Goal: Task Accomplishment & Management: Use online tool/utility

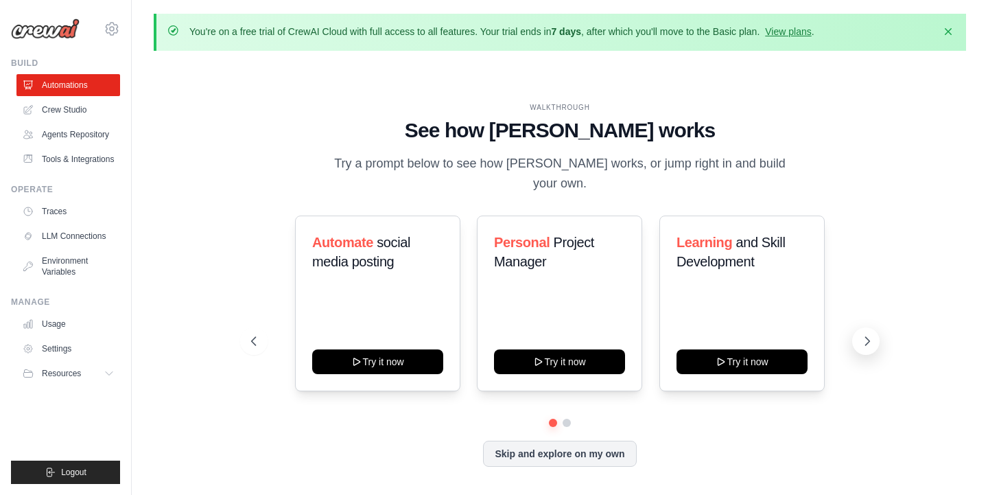
click at [867, 334] on icon at bounding box center [867, 341] width 14 height 14
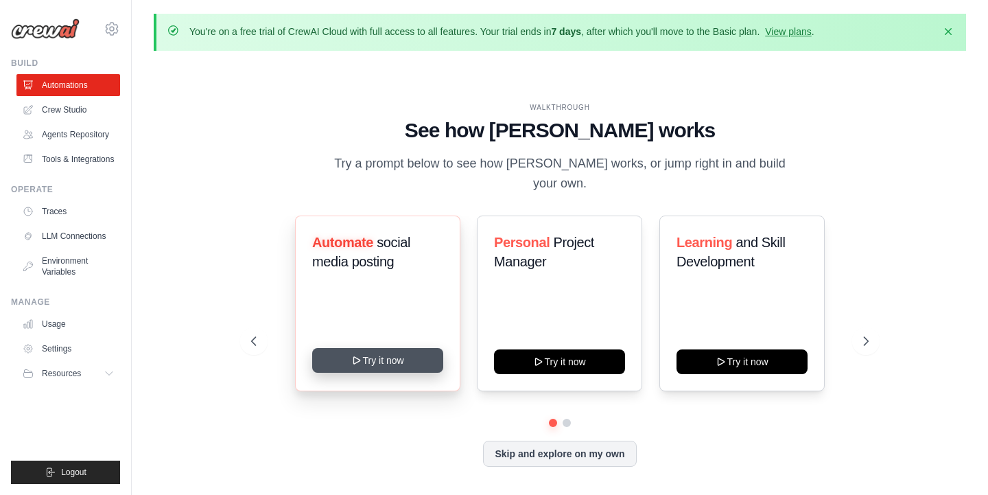
click at [377, 351] on button "Try it now" at bounding box center [377, 360] width 131 height 25
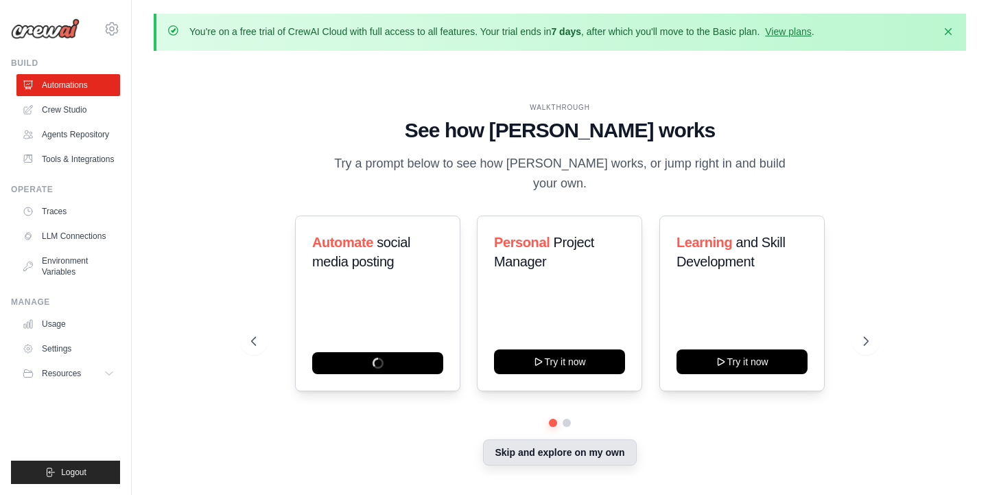
click at [558, 444] on button "Skip and explore on my own" at bounding box center [559, 452] width 153 height 26
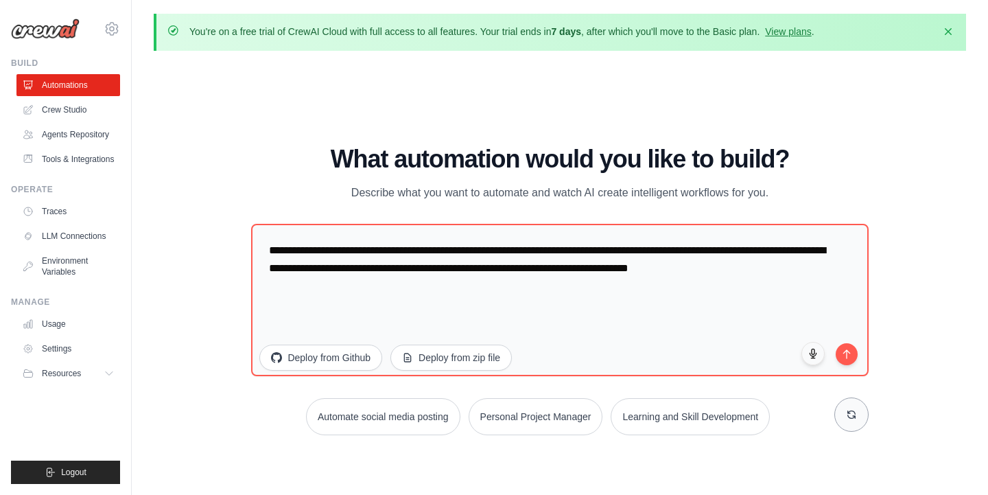
click at [851, 416] on icon at bounding box center [851, 414] width 8 height 8
click at [852, 415] on icon at bounding box center [851, 414] width 11 height 11
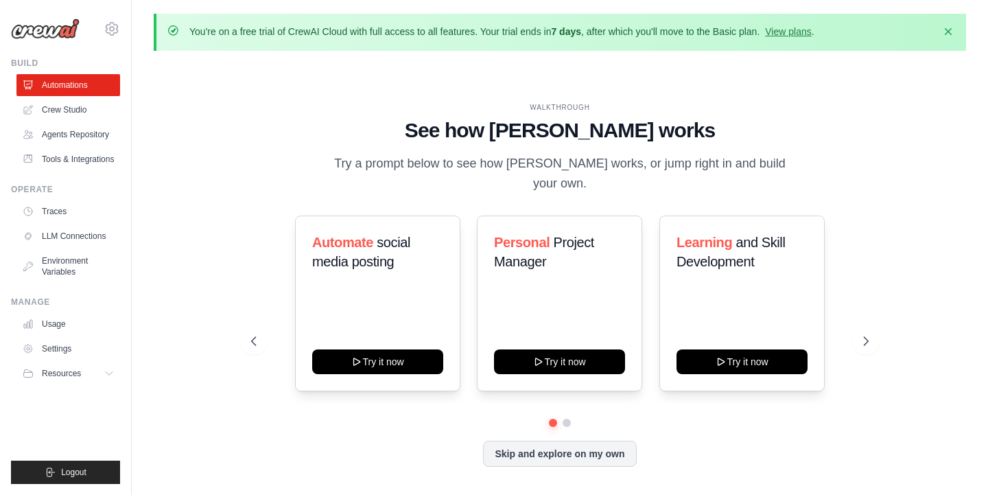
drag, startPoint x: 335, startPoint y: 173, endPoint x: 793, endPoint y: 172, distance: 458.3
click at [793, 172] on div "WALKTHROUGH See how [PERSON_NAME] works Try a prompt below to see how [PERSON_N…" at bounding box center [559, 148] width 617 height 92
copy p "Try a prompt below to see how [PERSON_NAME] works, or jump right in and build y…"
drag, startPoint x: 4, startPoint y: 75, endPoint x: 108, endPoint y: 169, distance: 140.4
click at [108, 169] on div "[EMAIL_ADDRESS][DOMAIN_NAME] Settings Build Automations" at bounding box center [66, 247] width 132 height 495
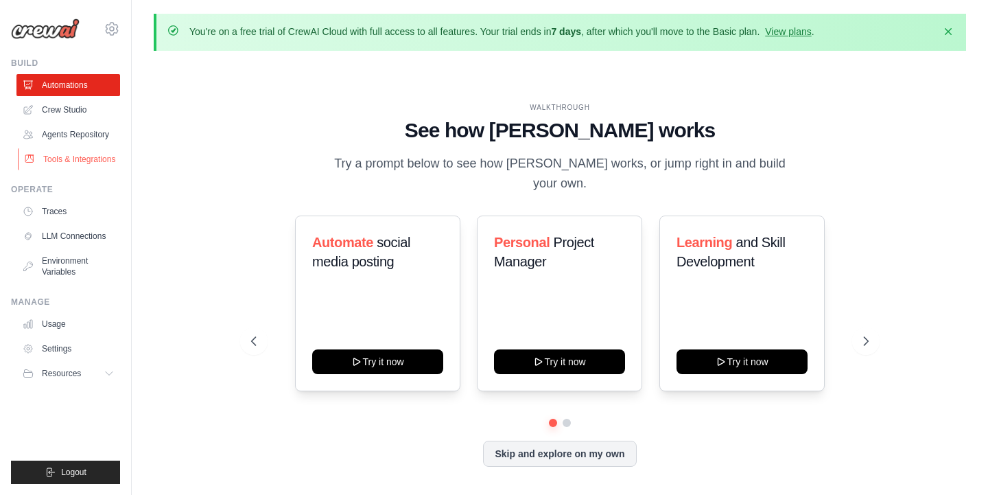
copy ul "Automations Crew Studio Agents Repository Tools & Integrations"
click at [4, 91] on div "[EMAIL_ADDRESS][DOMAIN_NAME] Settings Build Automations" at bounding box center [66, 247] width 132 height 495
click at [8, 63] on div "[EMAIL_ADDRESS][DOMAIN_NAME] Settings Build Automations" at bounding box center [66, 247] width 132 height 495
drag, startPoint x: 10, startPoint y: 62, endPoint x: 96, endPoint y: 378, distance: 327.2
click at [96, 378] on div "darine.s@hotmail.com Settings Build Automations" at bounding box center [66, 247] width 132 height 495
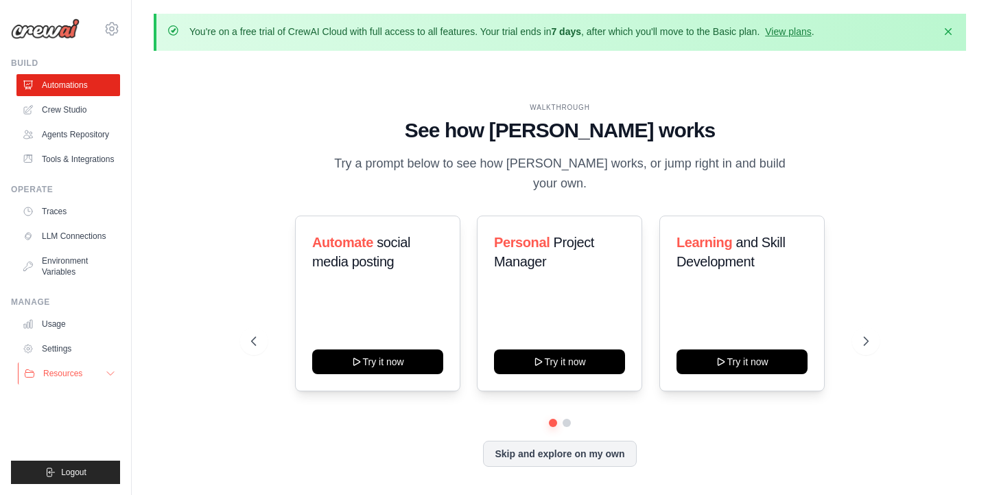
copy ul "Build Automations Crew Studio Agents Repository Tools & Integrations Operate Tr…"
click at [265, 93] on div "WALKTHROUGH See how CrewAI works Try a prompt below to see how CrewAI works, or…" at bounding box center [560, 295] width 812 height 467
click at [573, 445] on button "Skip and explore on my own" at bounding box center [559, 452] width 153 height 26
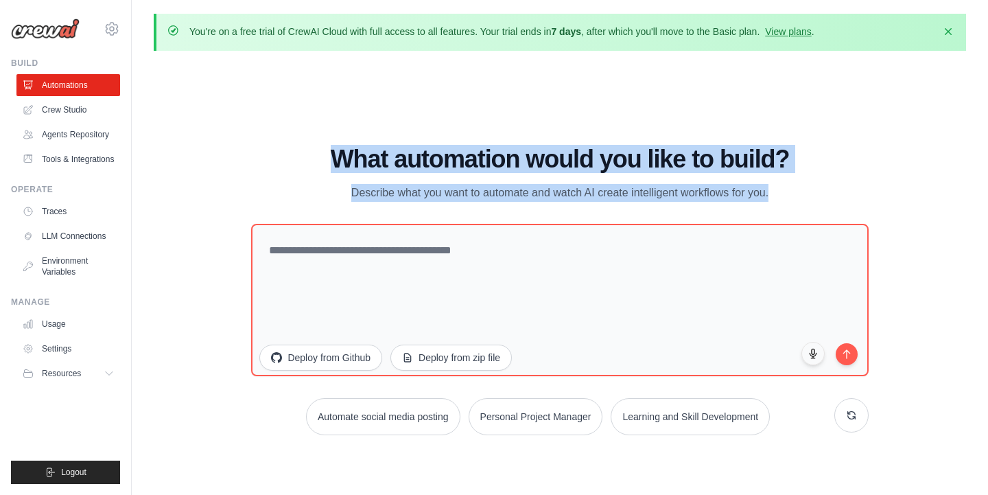
drag, startPoint x: 329, startPoint y: 154, endPoint x: 760, endPoint y: 208, distance: 434.8
click at [760, 208] on div "What automation would you like to build? Describe what you want to automate and…" at bounding box center [559, 289] width 617 height 289
copy div "What automation would you like to build? Describe what you want to automate and…"
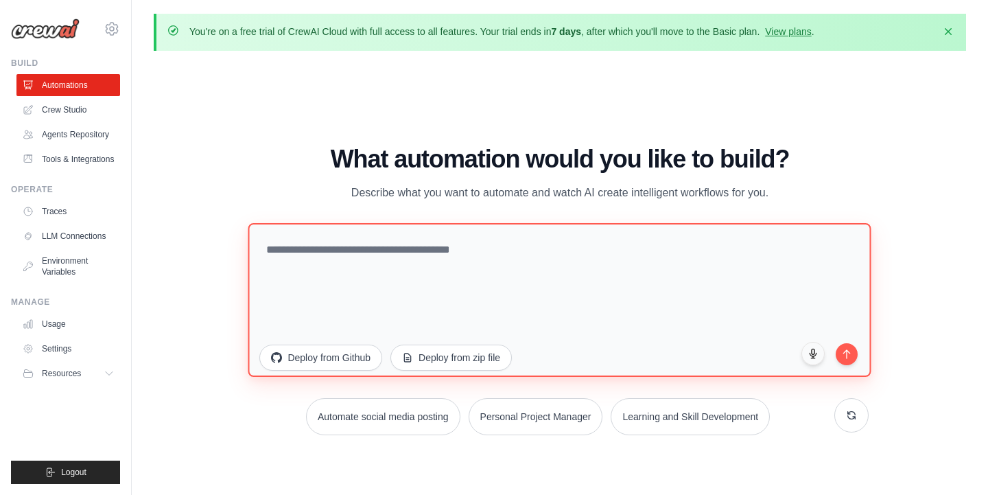
click at [336, 257] on textarea at bounding box center [559, 299] width 623 height 154
paste textarea "**********"
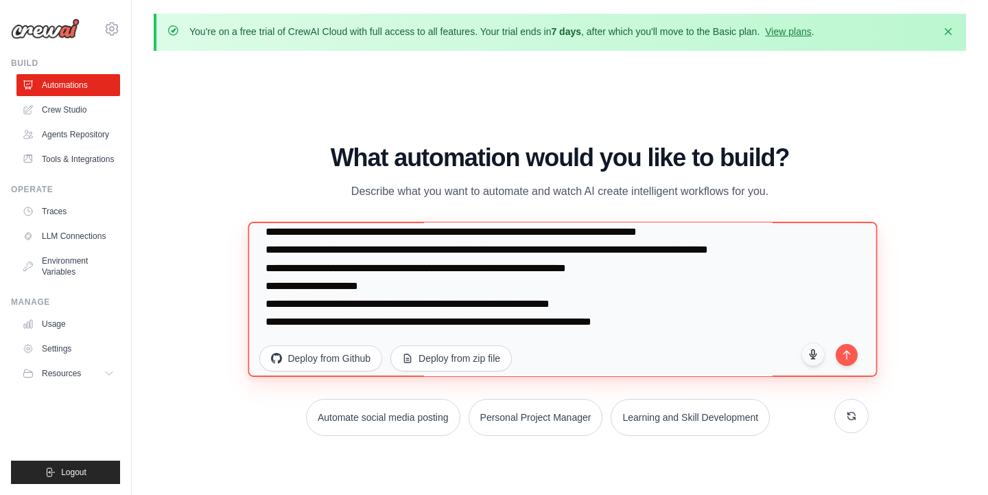
scroll to position [285, 0]
type textarea "**********"
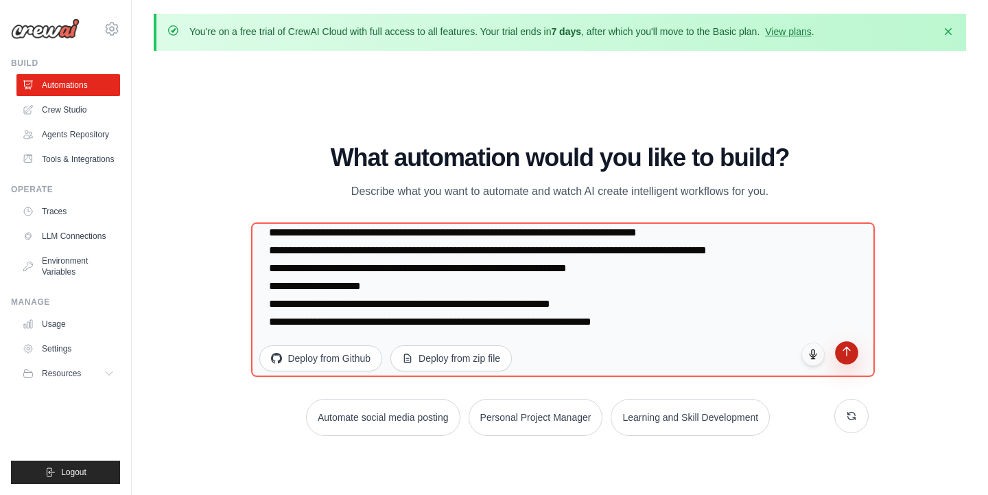
click at [849, 358] on button "submit" at bounding box center [846, 352] width 23 height 23
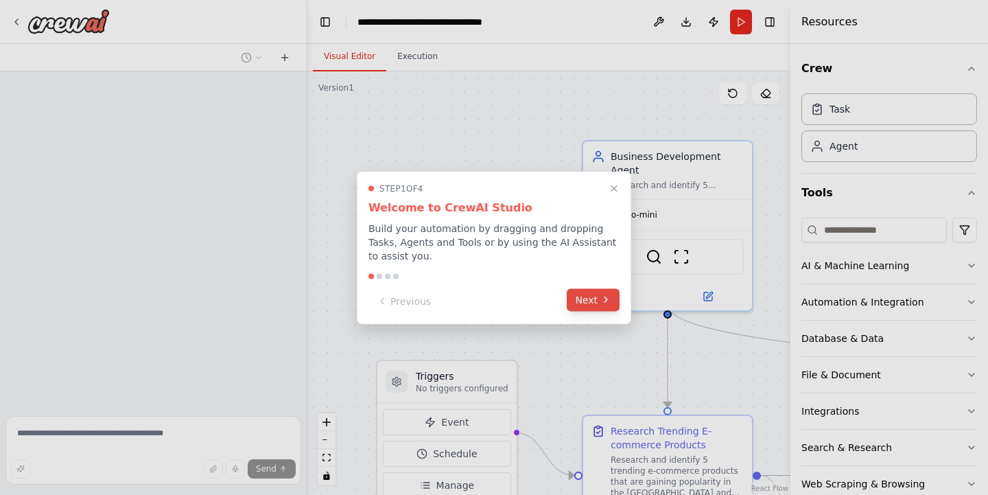
click at [577, 305] on button "Next" at bounding box center [593, 299] width 53 height 23
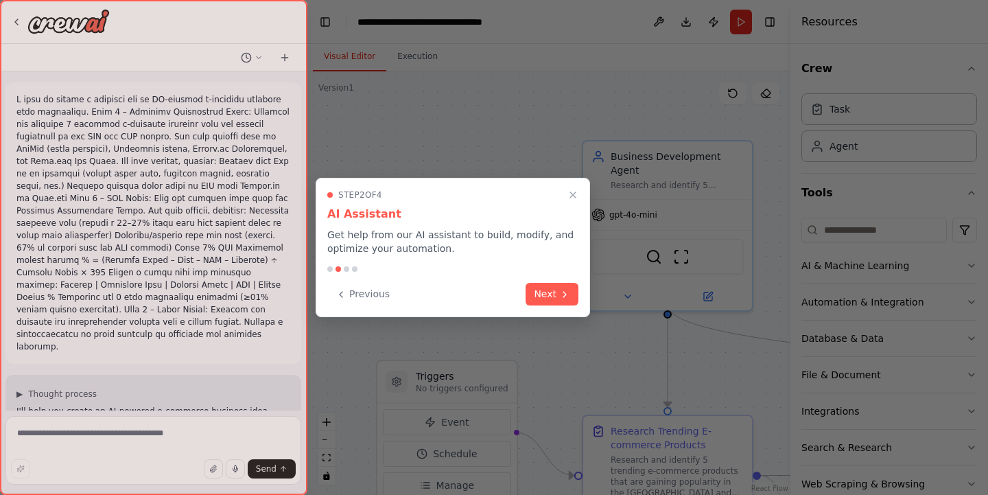
scroll to position [1021, 0]
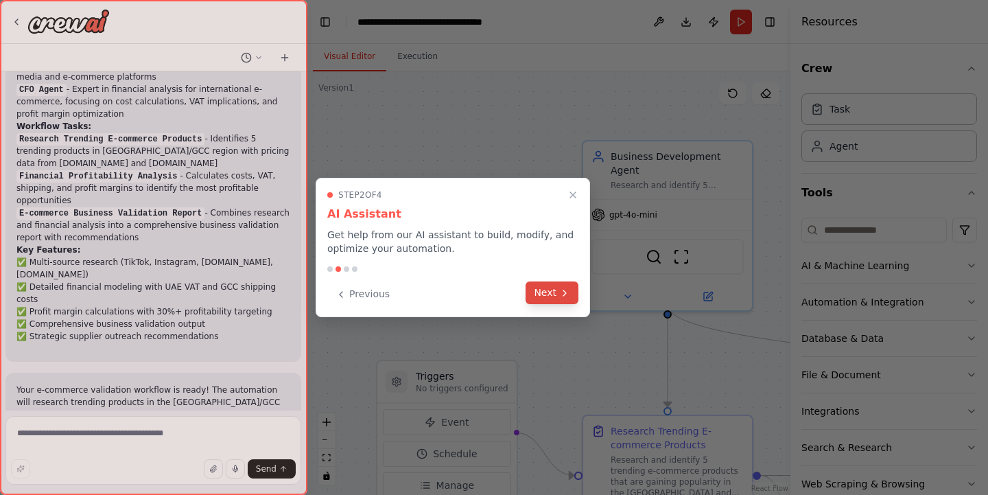
click at [560, 296] on icon at bounding box center [564, 292] width 11 height 11
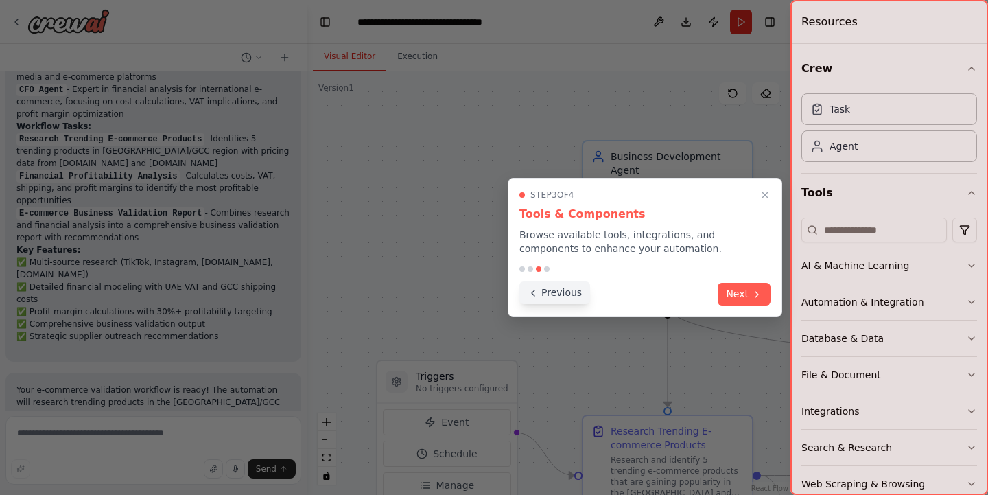
click at [539, 292] on button "Previous" at bounding box center [554, 292] width 71 height 23
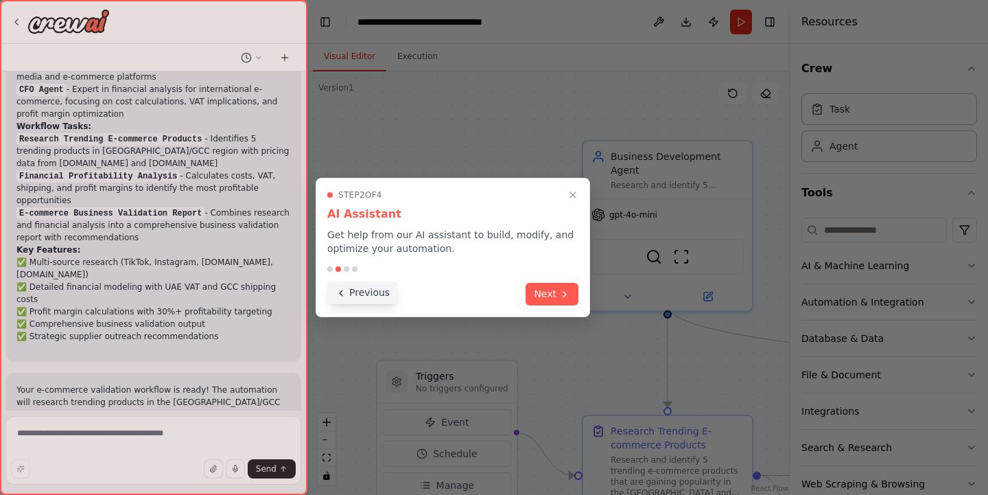
click at [374, 294] on button "Previous" at bounding box center [362, 292] width 71 height 23
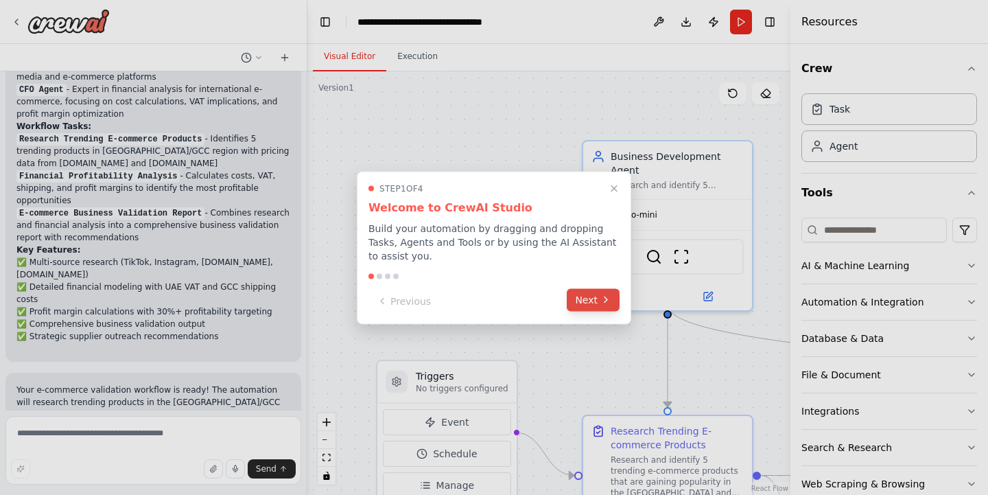
click at [593, 303] on button "Next" at bounding box center [593, 299] width 53 height 23
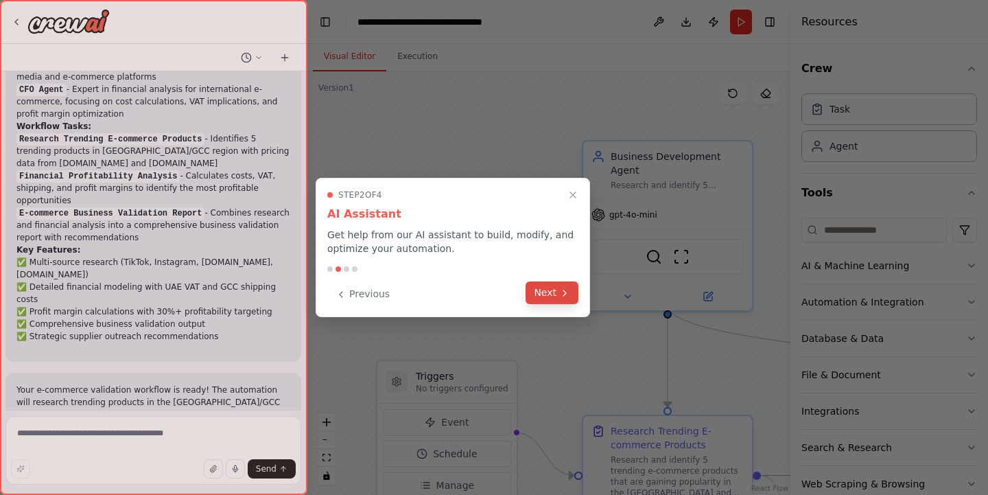
click at [550, 298] on button "Next" at bounding box center [551, 292] width 53 height 23
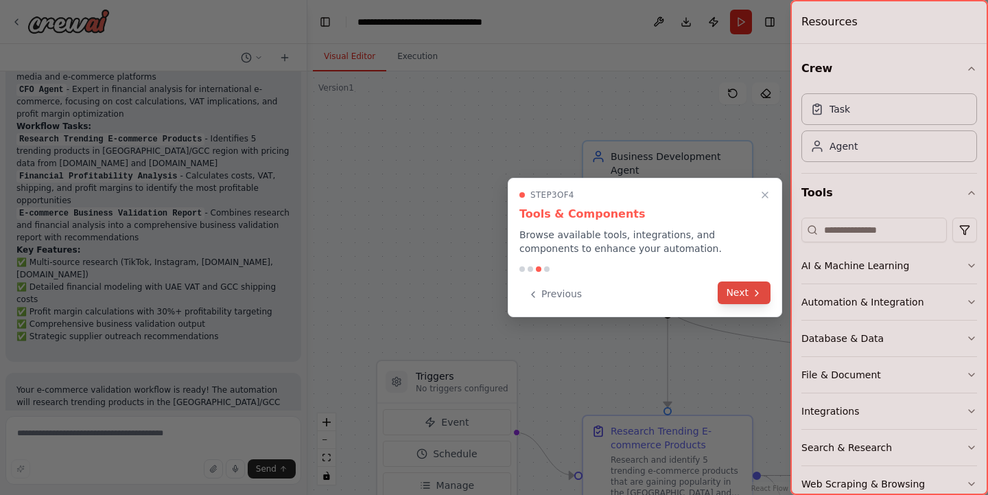
click at [753, 294] on icon at bounding box center [756, 292] width 11 height 11
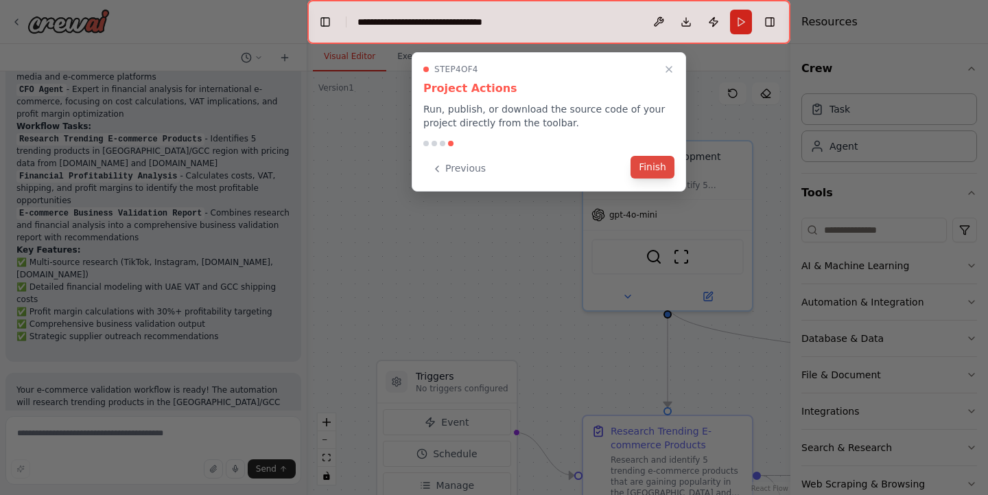
click at [648, 175] on button "Finish" at bounding box center [652, 167] width 44 height 23
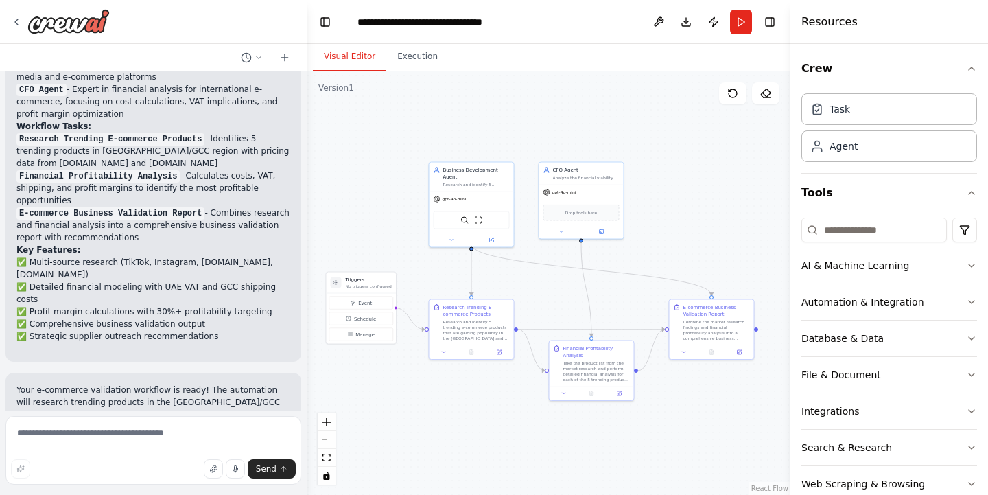
drag, startPoint x: 533, startPoint y: 213, endPoint x: 403, endPoint y: 204, distance: 130.0
click at [403, 204] on div ".deletable-edge-delete-btn { width: 20px; height: 20px; border: 0px solid #ffff…" at bounding box center [548, 282] width 483 height 423
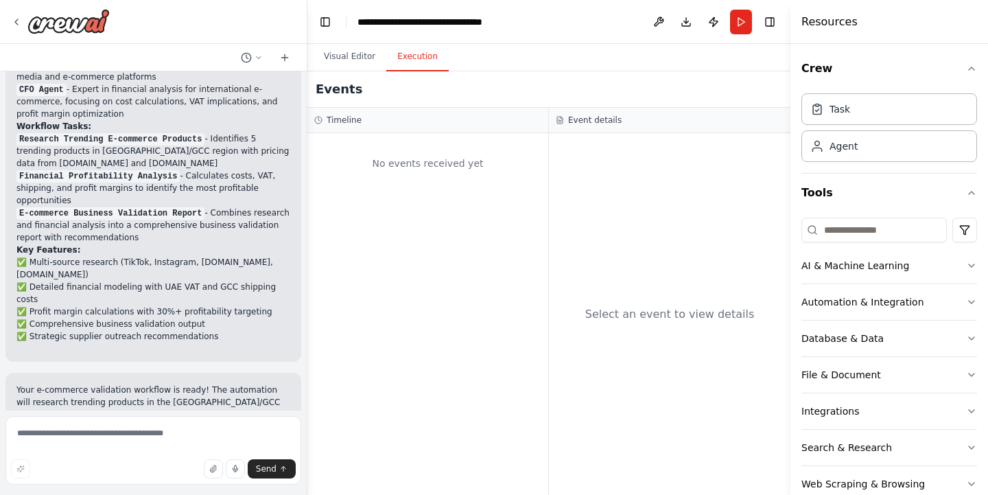
click at [402, 64] on button "Execution" at bounding box center [417, 57] width 62 height 29
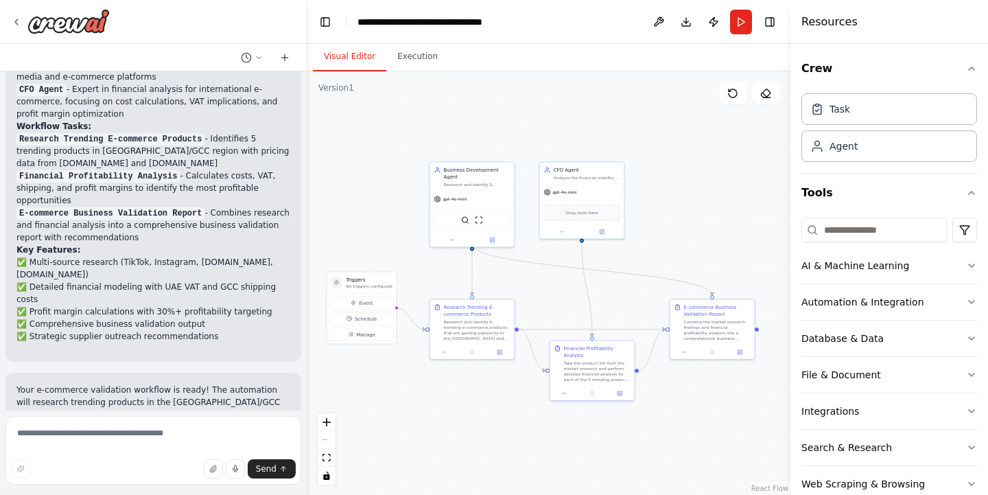
click at [357, 58] on button "Visual Editor" at bounding box center [349, 57] width 73 height 29
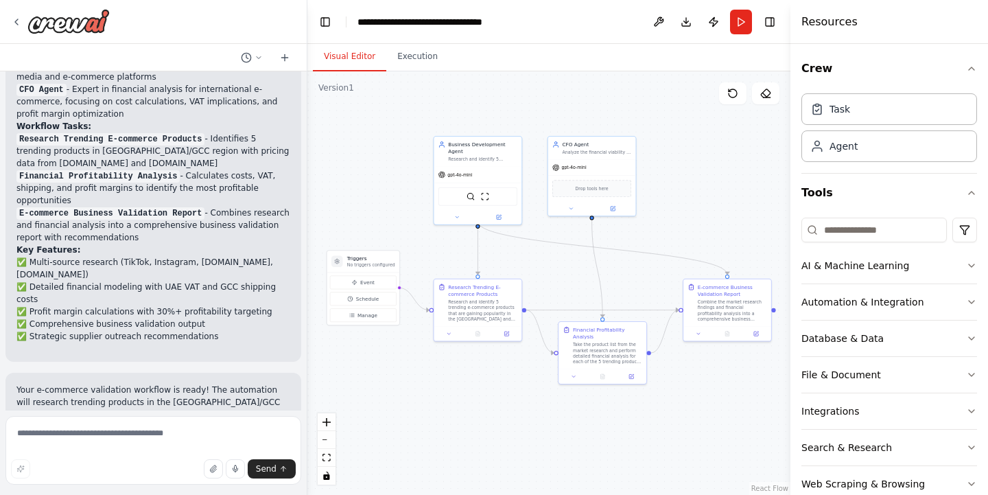
drag, startPoint x: 385, startPoint y: 421, endPoint x: 388, endPoint y: 406, distance: 15.5
click at [388, 406] on div ".deletable-edge-delete-btn { width: 20px; height: 20px; border: 0px solid #ffff…" at bounding box center [548, 282] width 483 height 423
click at [457, 218] on icon at bounding box center [457, 218] width 3 height 1
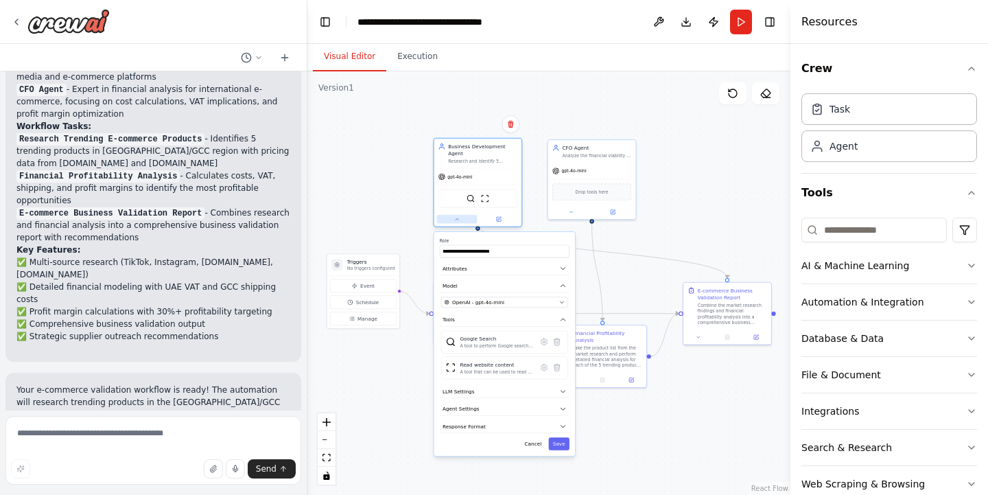
click at [457, 218] on icon at bounding box center [457, 218] width 3 height 1
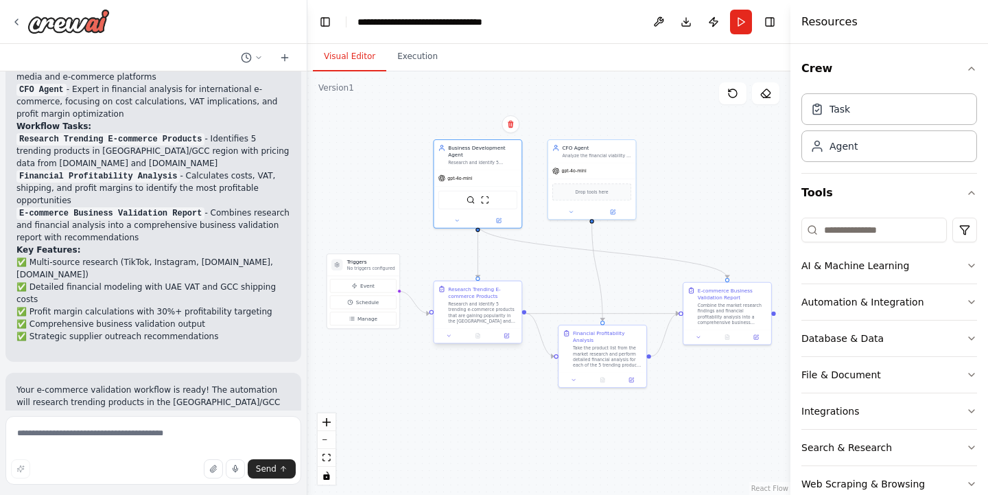
click at [504, 307] on div "Research and identify 5 trending e-commerce products that are gaining popularit…" at bounding box center [482, 312] width 69 height 23
click at [487, 324] on div "Research Trending E-commerce Products Research and identify 5 trending e-commer…" at bounding box center [478, 304] width 88 height 47
click at [481, 314] on div "Research and identify 5 trending e-commerce products that are gaining popularit…" at bounding box center [482, 312] width 69 height 23
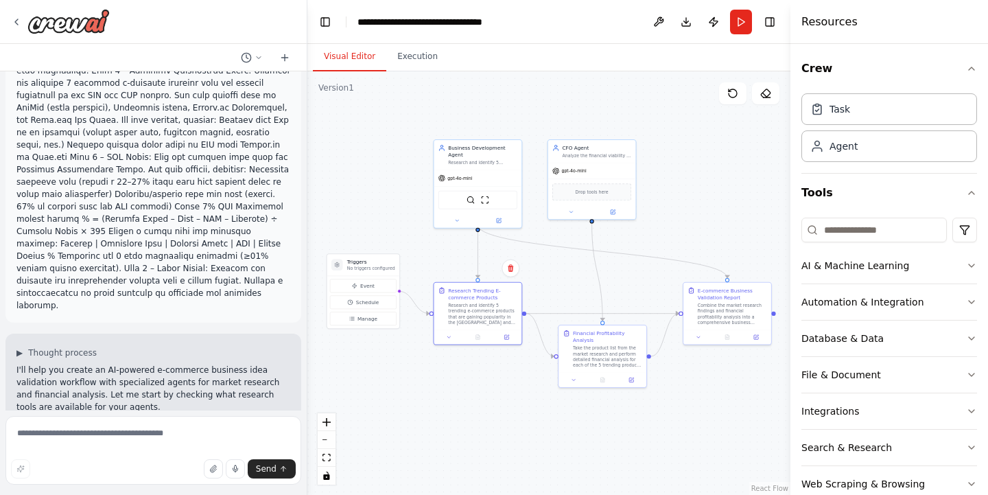
scroll to position [36, 0]
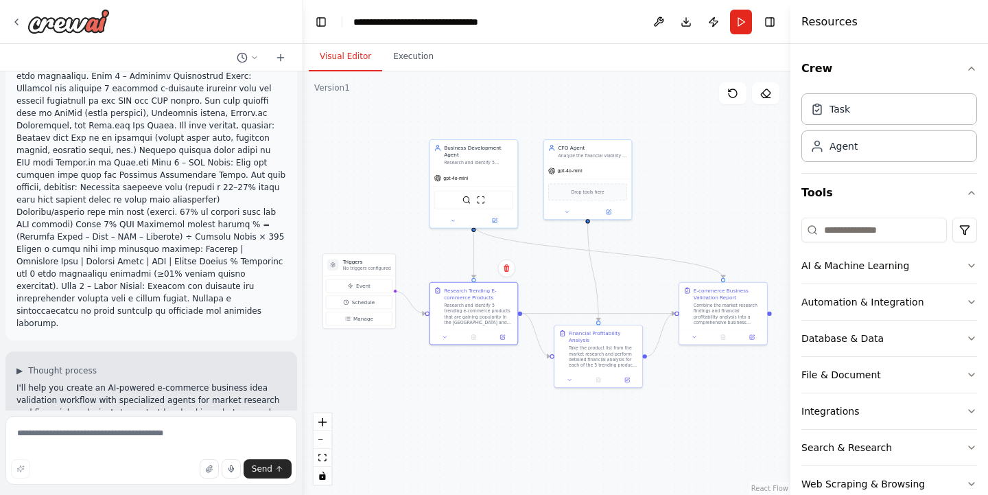
drag, startPoint x: 303, startPoint y: 126, endPoint x: 303, endPoint y: 103, distance: 23.3
click at [303, 103] on div "▶ Thought process I'll help you create an AI-powered e-commerce business idea v…" at bounding box center [494, 247] width 988 height 495
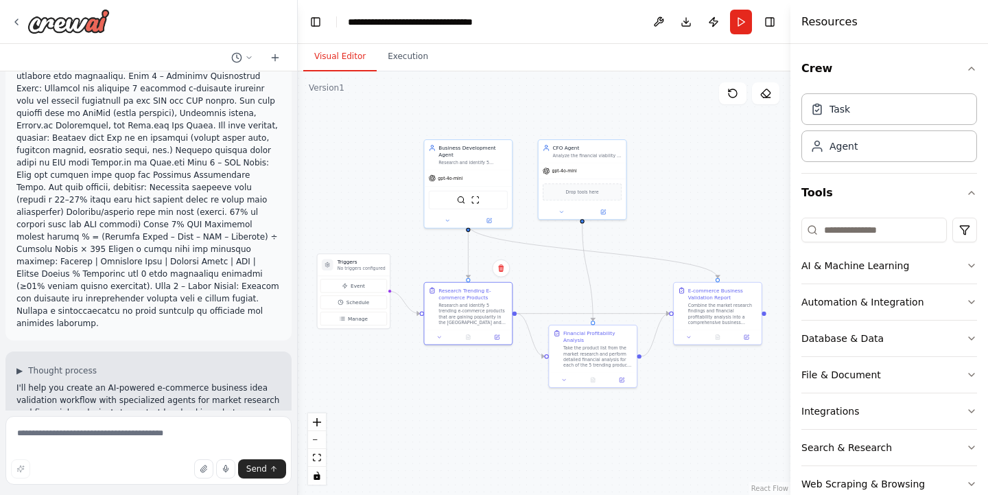
drag, startPoint x: 298, startPoint y: 109, endPoint x: 298, endPoint y: 92, distance: 17.2
click at [298, 92] on div "▶ Thought process I'll help you create an AI-powered e-commerce business idea v…" at bounding box center [494, 247] width 988 height 495
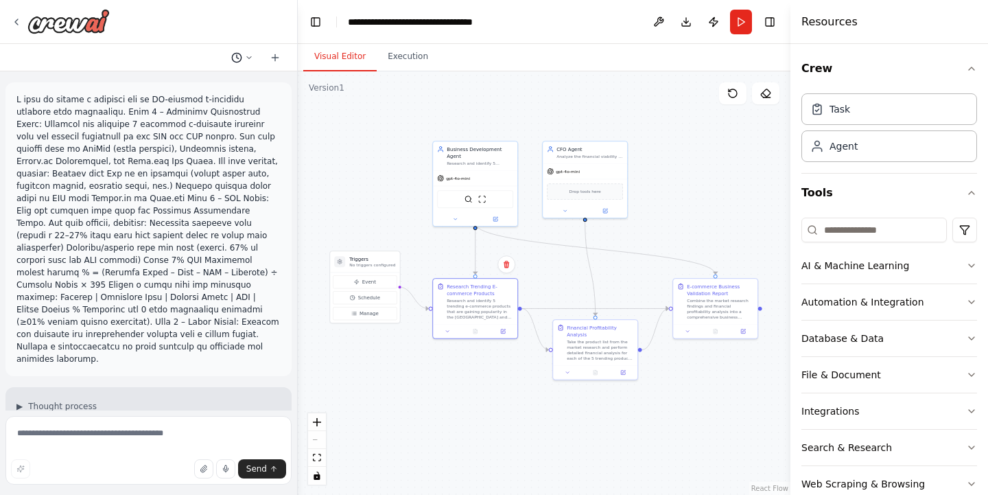
click at [244, 55] on button at bounding box center [242, 57] width 33 height 16
click at [244, 55] on div at bounding box center [149, 247] width 298 height 495
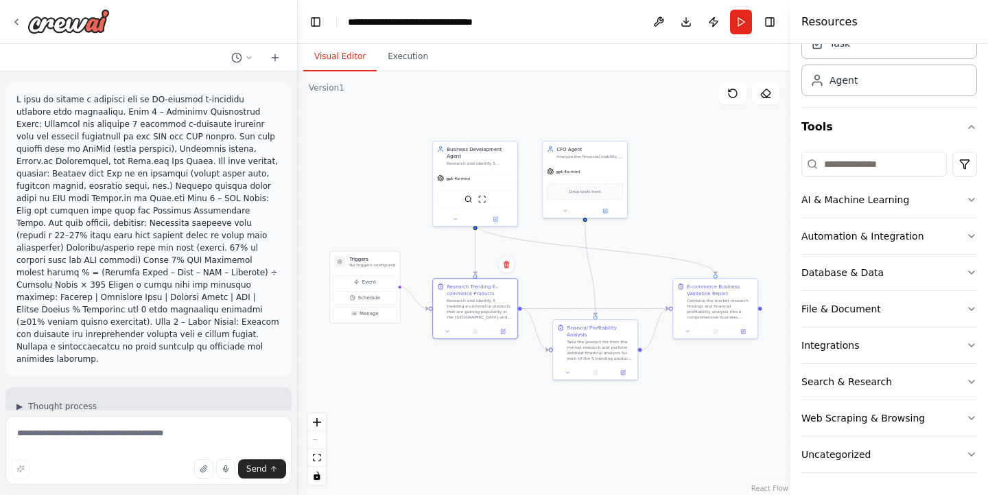
scroll to position [66, 0]
click at [825, 381] on div "Search & Research" at bounding box center [846, 382] width 91 height 14
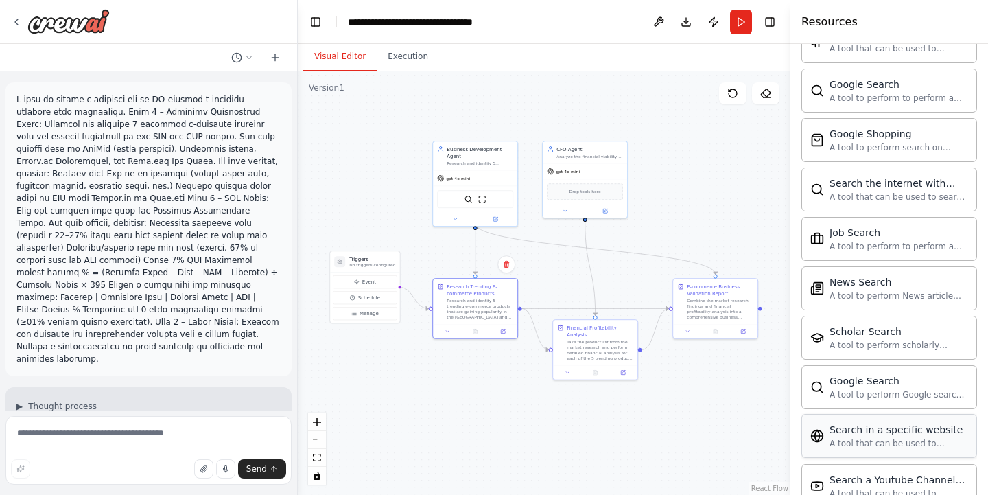
scroll to position [601, 0]
click at [491, 185] on div "SerplyWebSearchTool ScrapeWebsiteTool" at bounding box center [475, 198] width 84 height 27
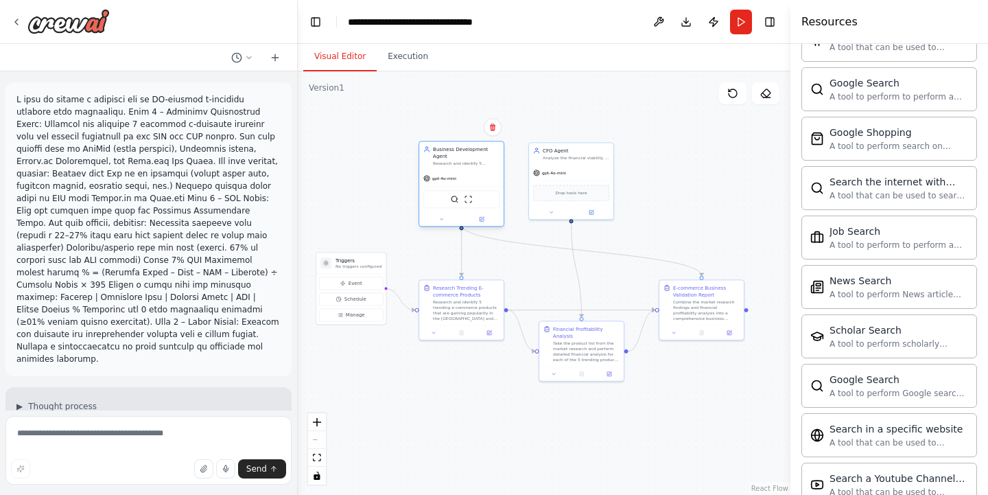
click at [453, 186] on div "SerplyWebSearchTool ScrapeWebsiteTool" at bounding box center [461, 199] width 84 height 27
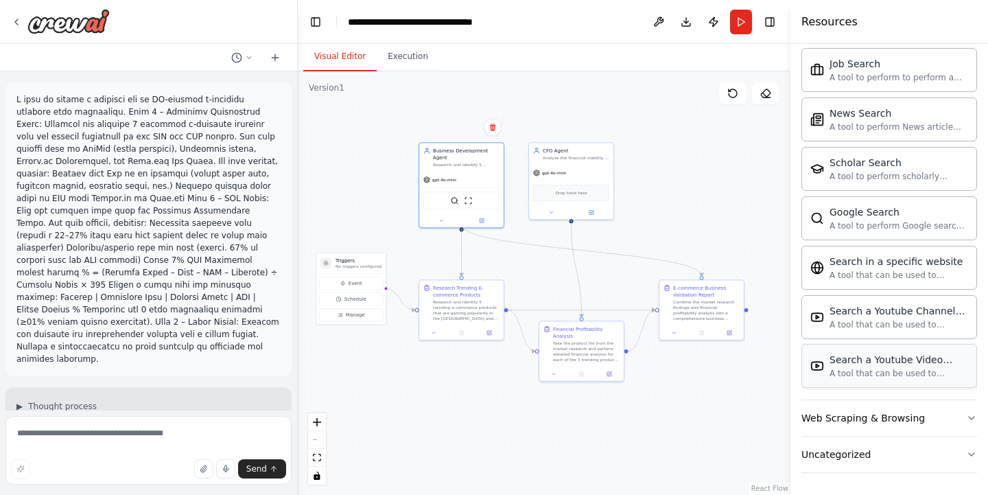
scroll to position [768, 0]
click at [862, 422] on div "Web Scraping & Browsing" at bounding box center [862, 418] width 123 height 14
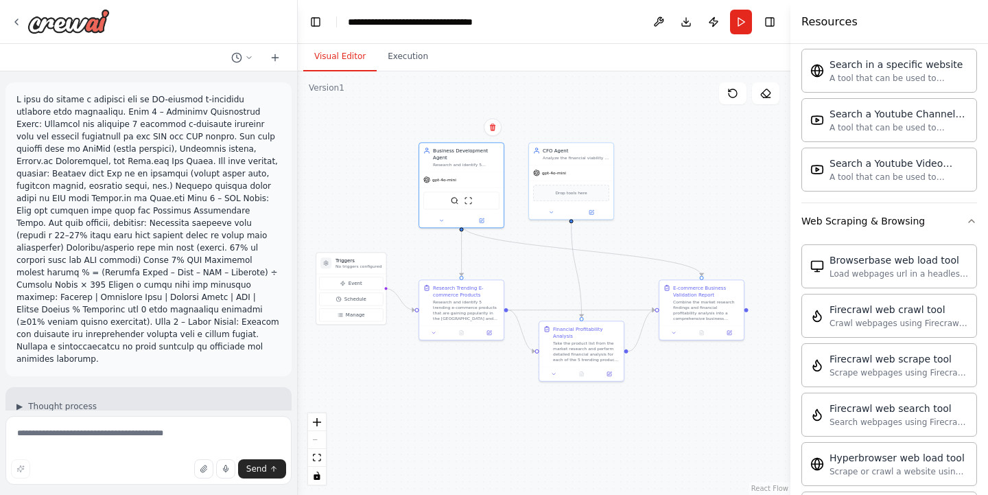
scroll to position [951, 0]
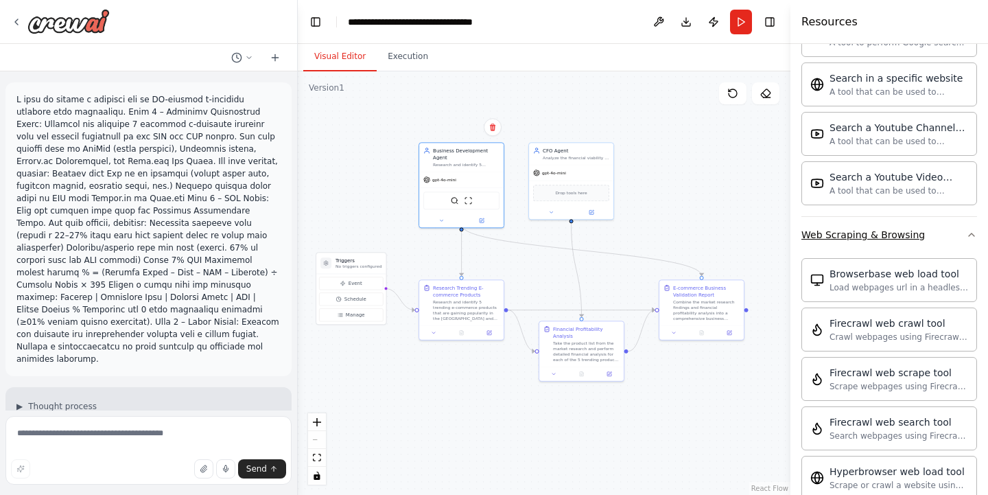
click at [971, 235] on icon "button" at bounding box center [971, 234] width 11 height 11
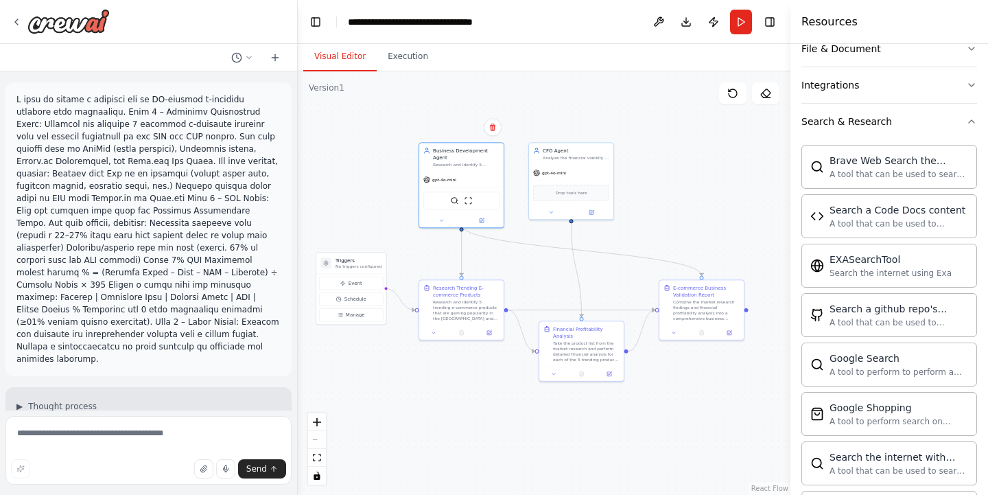
scroll to position [317, 0]
